Goal: Task Accomplishment & Management: Complete application form

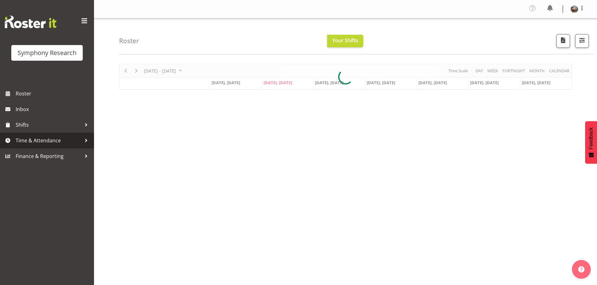
click at [37, 138] on span "Time & Attendance" at bounding box center [49, 140] width 66 height 9
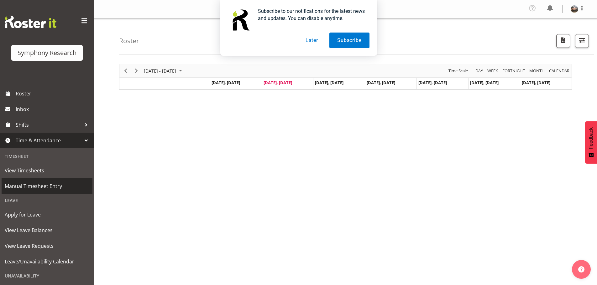
click at [30, 185] on span "Manual Timesheet Entry" at bounding box center [47, 186] width 85 height 9
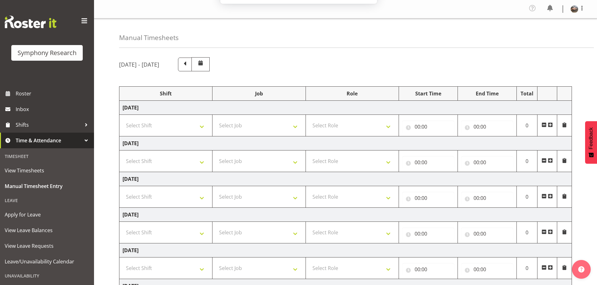
click at [303, 45] on button "Later" at bounding box center [312, 41] width 28 height 16
click at [204, 162] on select "Select Shift !!Weekend Residential (Roster IT Shift Label) *Business 9/10am ~ 4…" at bounding box center [166, 161] width 86 height 13
select select "81335"
click at [123, 155] on select "Select Shift !!Weekend Residential (Roster IT Shift Label) *Business 9/10am ~ 4…" at bounding box center [166, 161] width 86 height 13
click at [294, 163] on select "Select Job 550060 IF Admin 553492 World Poll Aus Wave 2 Main 2025 553493 World …" at bounding box center [259, 161] width 86 height 13
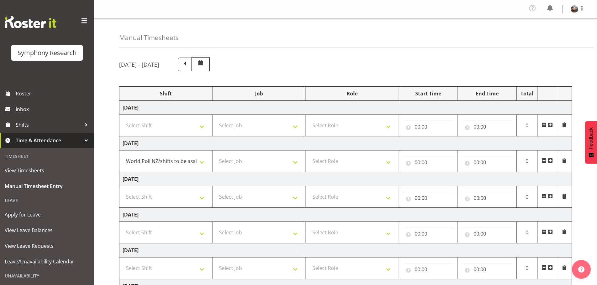
click at [340, 60] on div "September 1st - September 7th 2025" at bounding box center [345, 64] width 453 height 14
click at [326, 163] on select "Select Role Briefing Interviewing" at bounding box center [352, 161] width 86 height 13
select select "297"
click at [309, 155] on select "Select Role Briefing Interviewing" at bounding box center [352, 161] width 86 height 13
click at [421, 162] on input "00:00" at bounding box center [428, 162] width 52 height 13
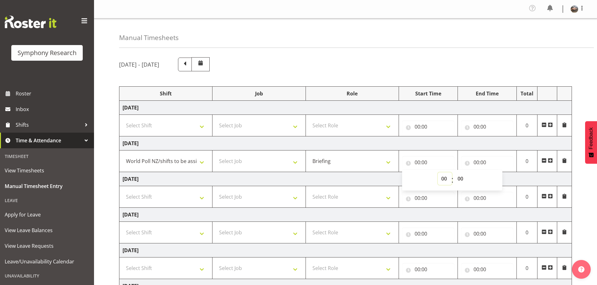
click at [442, 178] on select "00 01 02 03 04 05 06 07 08 09 10 11 12 13 14 15 16 17 18 19 20 21 22 23" at bounding box center [445, 179] width 14 height 13
select select "17"
click at [438, 173] on select "00 01 02 03 04 05 06 07 08 09 10 11 12 13 14 15 16 17 18 19 20 21 22 23" at bounding box center [445, 179] width 14 height 13
type input "17:00"
click at [474, 162] on input "00:00" at bounding box center [487, 162] width 52 height 13
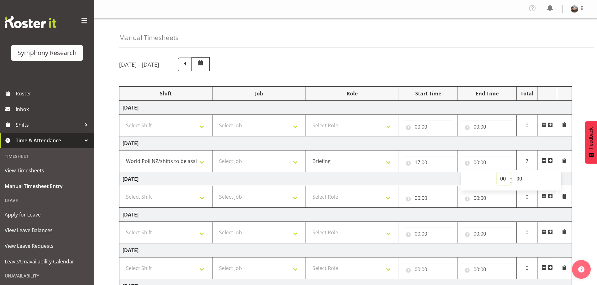
click at [503, 180] on select "00 01 02 03 04 05 06 07 08 09 10 11 12 13 14 15 16 17 18 19 20 21 22 23" at bounding box center [504, 179] width 14 height 13
select select "21"
click at [497, 173] on select "00 01 02 03 04 05 06 07 08 09 10 11 12 13 14 15 16 17 18 19 20 21 22 23" at bounding box center [504, 179] width 14 height 13
type input "21:00"
click at [202, 162] on select "!!Weekend Residential (Roster IT Shift Label) *Business 9/10am ~ 4:30pm *Busine…" at bounding box center [166, 161] width 86 height 13
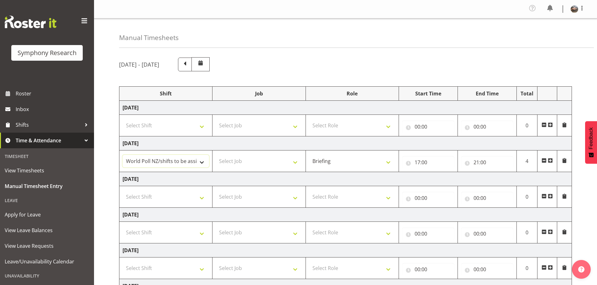
click at [123, 155] on select "!!Weekend Residential (Roster IT Shift Label) *Business 9/10am ~ 4:30pm *Busine…" at bounding box center [166, 161] width 86 height 13
click at [233, 164] on select "Select Job 550060 IF Admin 553492 World Poll Aus Wave 2 Main 2025 553493 World …" at bounding box center [259, 161] width 86 height 13
click at [386, 56] on div "September 1st - September 7th 2025 Shift Job Role Start Time End Time Total Mon…" at bounding box center [358, 219] width 478 height 333
